Goal: Task Accomplishment & Management: Complete application form

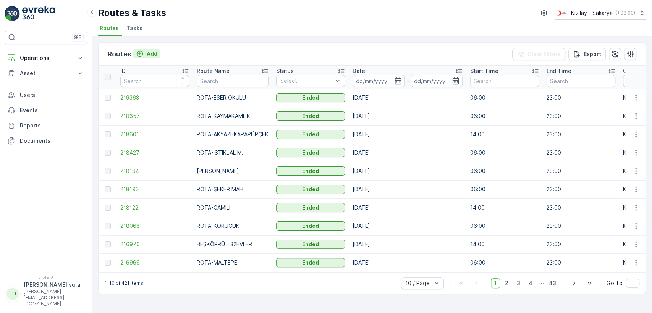
click at [158, 56] on button "Add" at bounding box center [146, 53] width 27 height 9
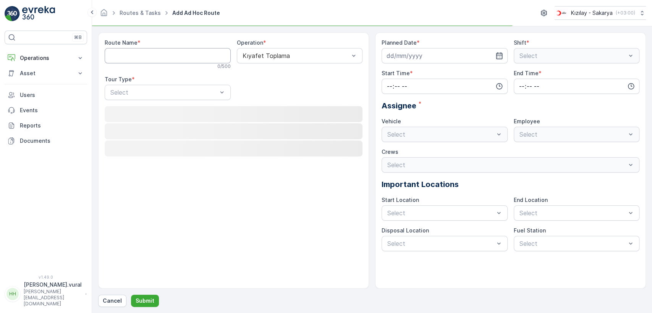
click at [157, 55] on Name "Route Name" at bounding box center [168, 55] width 126 height 15
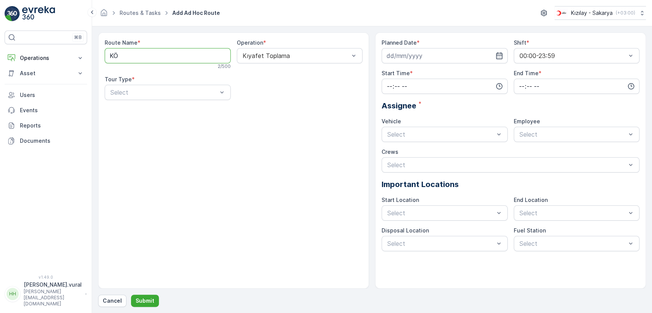
type Name "KÖPRÜBAŞI"
click at [150, 97] on div "Select" at bounding box center [168, 92] width 126 height 15
drag, startPoint x: 134, startPoint y: 108, endPoint x: 139, endPoint y: 103, distance: 6.2
click at [133, 110] on div "Static" at bounding box center [167, 111] width 117 height 7
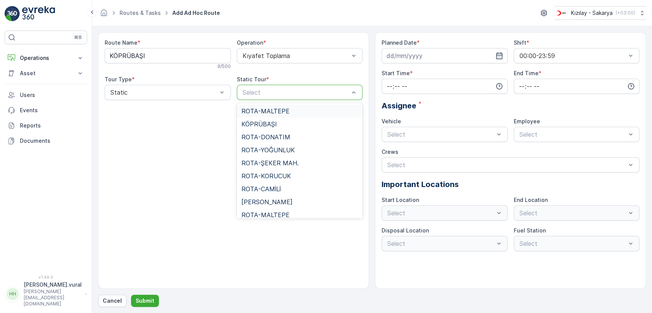
click at [243, 90] on div at bounding box center [296, 92] width 108 height 7
click at [268, 124] on span "KÖPRÜBAŞI" at bounding box center [258, 124] width 35 height 7
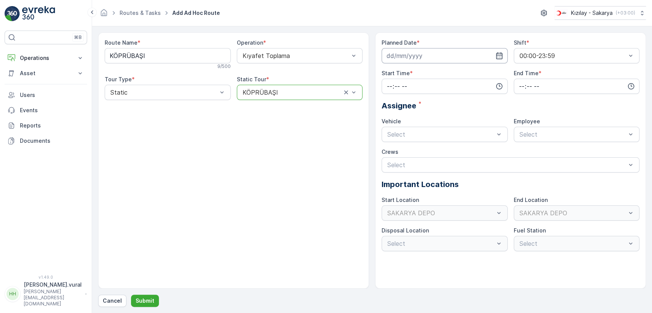
click at [450, 50] on input at bounding box center [444, 55] width 126 height 15
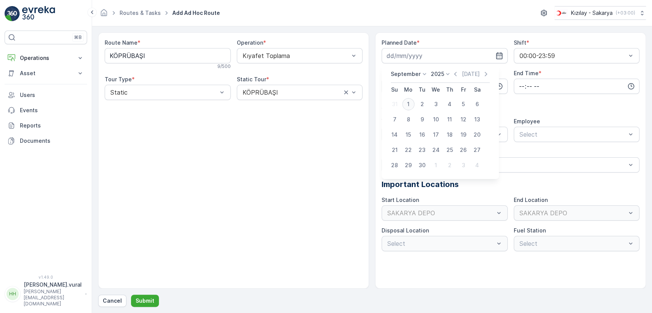
click at [410, 105] on div "1" at bounding box center [408, 104] width 12 height 12
type input "[DATE]"
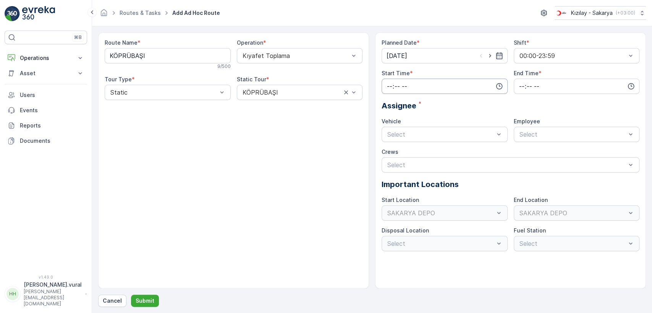
drag, startPoint x: 407, startPoint y: 86, endPoint x: 403, endPoint y: 93, distance: 7.3
click at [407, 87] on input "time" at bounding box center [444, 86] width 126 height 15
click at [390, 160] on span "06" at bounding box center [389, 164] width 7 height 8
type input "06:00"
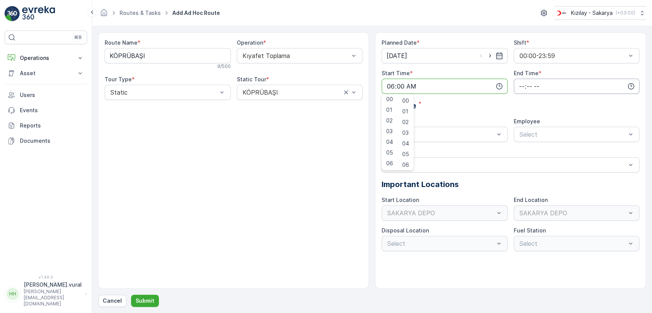
click at [545, 92] on input "time" at bounding box center [576, 86] width 126 height 15
click at [525, 162] on div "23" at bounding box center [521, 163] width 13 height 11
type input "23:00"
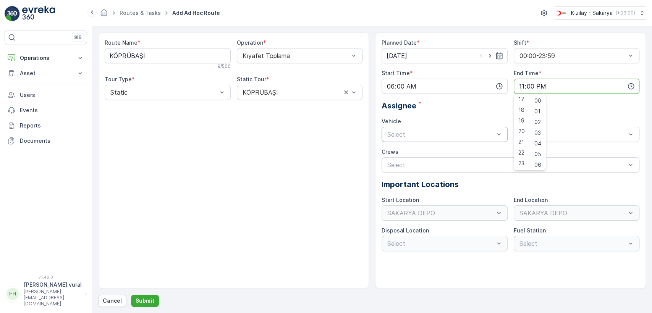
drag, startPoint x: 439, startPoint y: 143, endPoint x: 437, endPoint y: 138, distance: 5.2
click at [438, 142] on div "Planned Date * [DATE] Shift * 00:00-23:59 Start Time * 06:00 End Time * 23:00 0…" at bounding box center [510, 145] width 258 height 212
drag, startPoint x: 424, startPoint y: 165, endPoint x: 454, endPoint y: 152, distance: 32.7
click at [424, 164] on div "06 ECH 422" at bounding box center [444, 166] width 117 height 7
drag, startPoint x: 525, startPoint y: 142, endPoint x: 526, endPoint y: 137, distance: 5.4
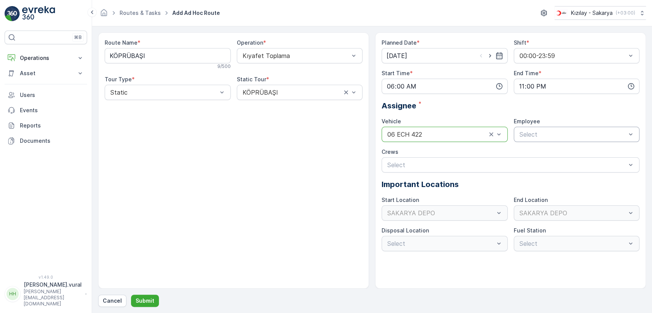
click at [525, 142] on div "Planned Date * [DATE] Shift * 00:00-23:59 Start Time * 06:00 End Time * 23:00 A…" at bounding box center [510, 145] width 258 height 212
click at [526, 137] on div at bounding box center [572, 134] width 108 height 7
click at [533, 152] on span "06ECH422" at bounding box center [533, 153] width 31 height 7
click at [144, 300] on p "Submit" at bounding box center [145, 301] width 19 height 8
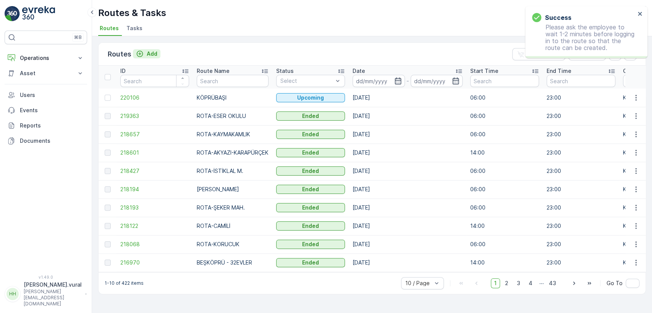
click at [153, 58] on button "Add" at bounding box center [146, 53] width 27 height 9
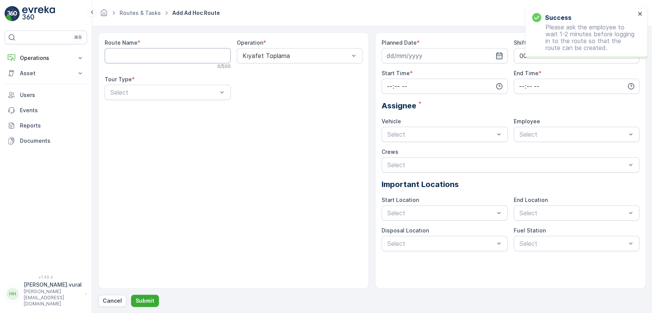
click at [153, 56] on Name "Route Name" at bounding box center [168, 55] width 126 height 15
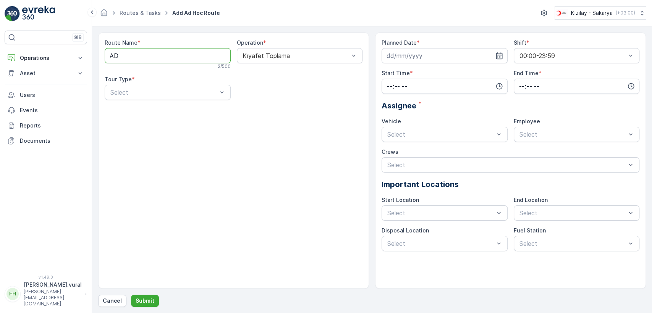
type Name "ADATIP"
click at [152, 92] on div at bounding box center [164, 92] width 108 height 7
click at [132, 114] on div "Static" at bounding box center [168, 111] width 126 height 13
click at [275, 92] on div at bounding box center [296, 92] width 108 height 7
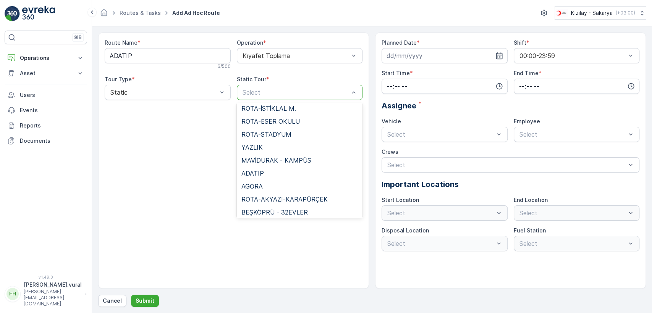
scroll to position [524, 0]
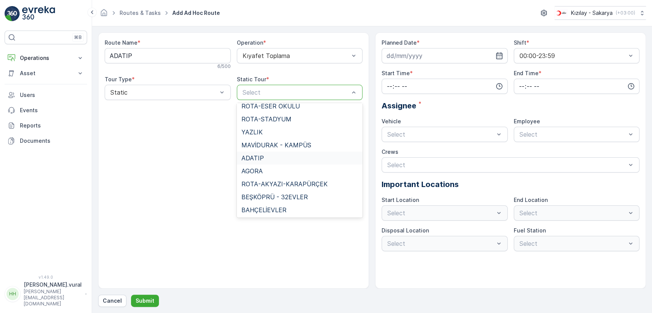
click at [265, 160] on div "ADATIP" at bounding box center [299, 158] width 117 height 7
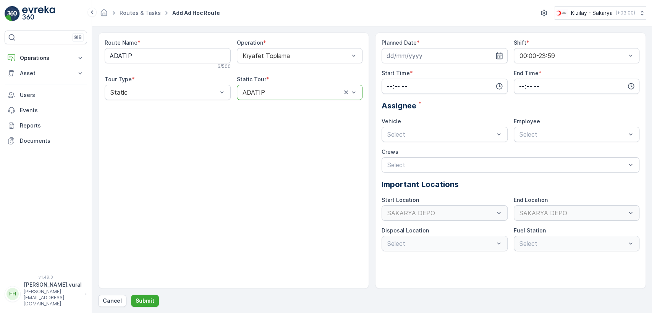
click at [420, 47] on div "Planned Date *" at bounding box center [444, 51] width 126 height 24
click at [418, 52] on input at bounding box center [444, 55] width 126 height 15
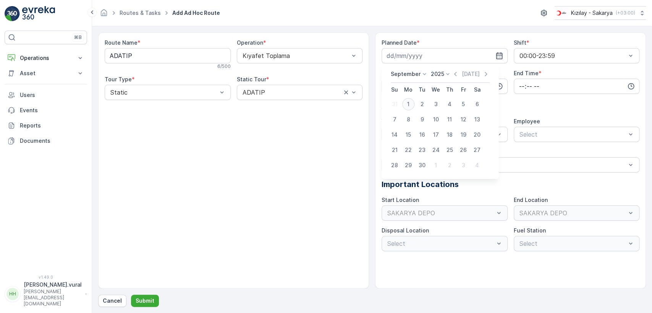
click at [408, 103] on div "1" at bounding box center [408, 104] width 12 height 12
type input "[DATE]"
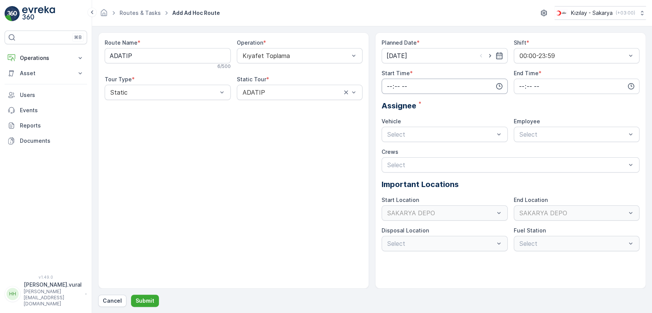
drag, startPoint x: 405, startPoint y: 95, endPoint x: 402, endPoint y: 81, distance: 14.0
click at [405, 94] on div "Planned Date * [DATE] Shift * 00:00-23:59 Start Time * End Time * Assignee * Ve…" at bounding box center [510, 145] width 258 height 212
click at [402, 81] on input "time" at bounding box center [444, 86] width 126 height 15
click at [391, 120] on span "06" at bounding box center [389, 123] width 7 height 8
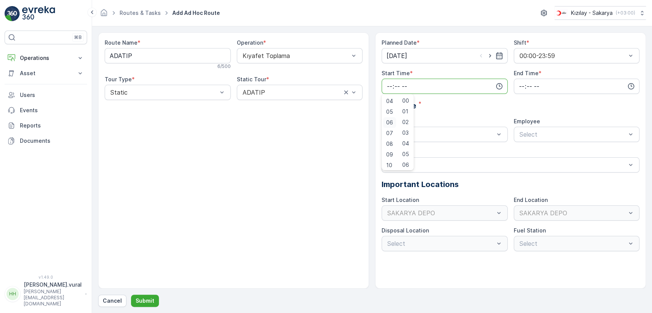
type input "06:00"
click at [524, 89] on input "time" at bounding box center [576, 86] width 126 height 15
drag, startPoint x: 522, startPoint y: 159, endPoint x: 510, endPoint y: 153, distance: 13.3
click at [522, 159] on div "23" at bounding box center [521, 163] width 13 height 11
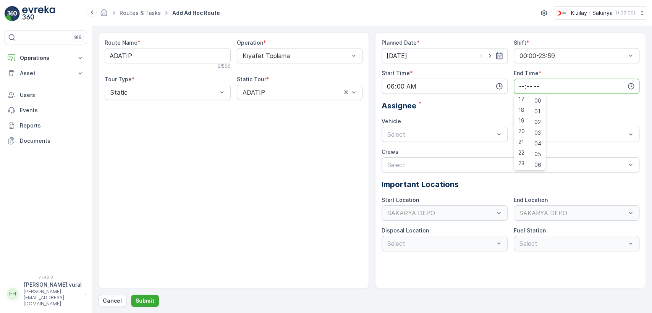
type input "23:00"
click at [447, 135] on div at bounding box center [440, 134] width 108 height 7
click at [414, 166] on span "06 ECH 422" at bounding box center [403, 166] width 35 height 7
click at [546, 128] on div "Select" at bounding box center [576, 134] width 126 height 15
click at [533, 150] on span "06ECH422" at bounding box center [533, 153] width 31 height 7
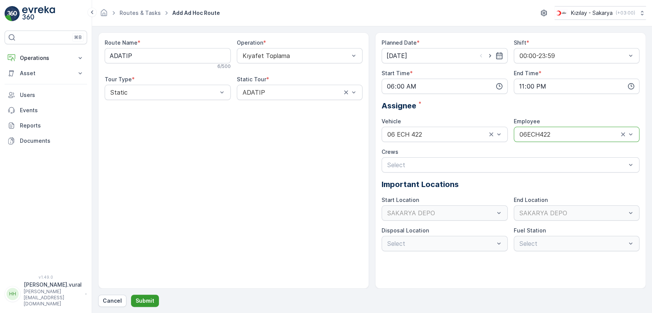
click at [150, 303] on p "Submit" at bounding box center [145, 301] width 19 height 8
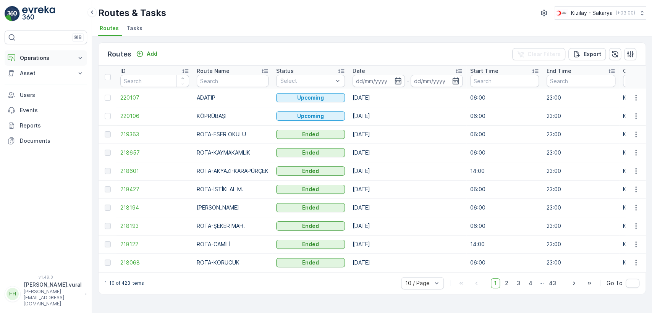
click at [67, 65] on button "Operations" at bounding box center [46, 57] width 82 height 15
click at [61, 91] on link "Routes & Tasks" at bounding box center [51, 92] width 71 height 11
